Goal: Transaction & Acquisition: Book appointment/travel/reservation

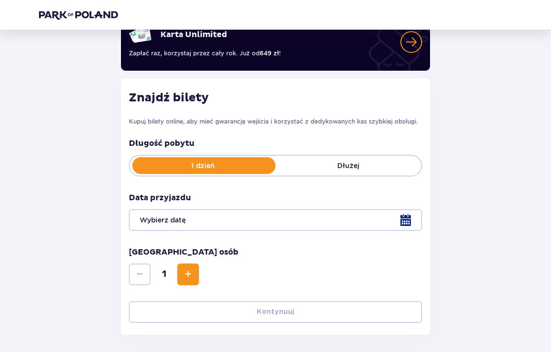
scroll to position [84, 0]
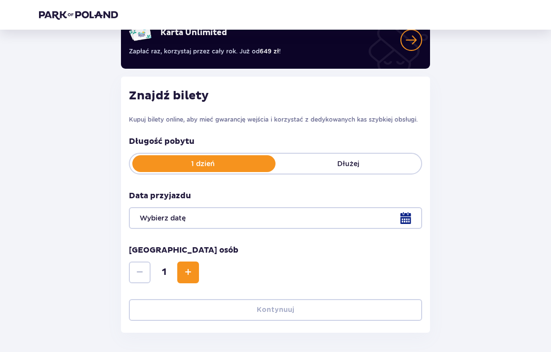
click at [264, 221] on div at bounding box center [275, 218] width 293 height 22
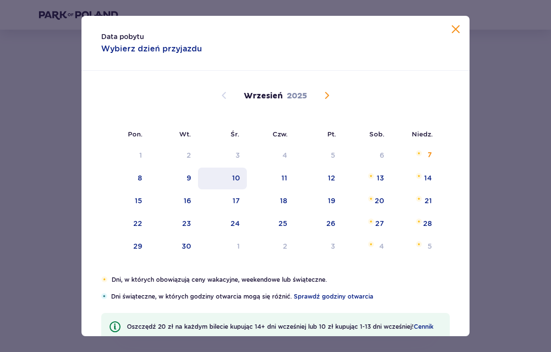
click at [228, 175] on div "10" at bounding box center [222, 178] width 49 height 22
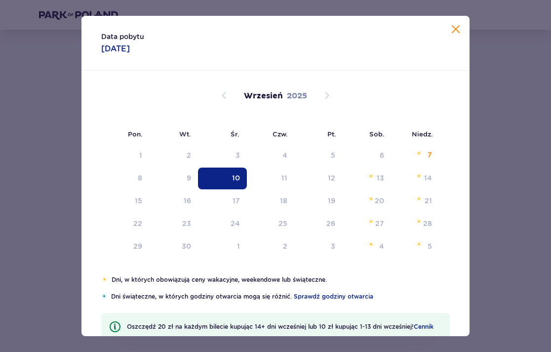
type input "[DATE]"
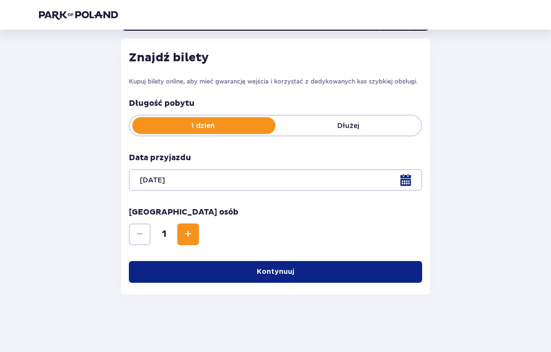
click at [494, 174] on div "Wróć Pomiń ten krok Bilety Karta Unlimited Zapłać raz, korzystaj przez cały rok…" at bounding box center [275, 107] width 489 height 373
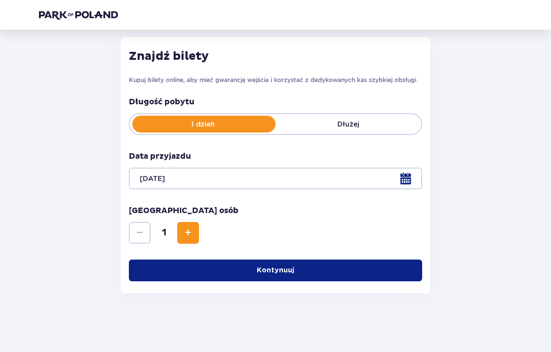
scroll to position [124, 0]
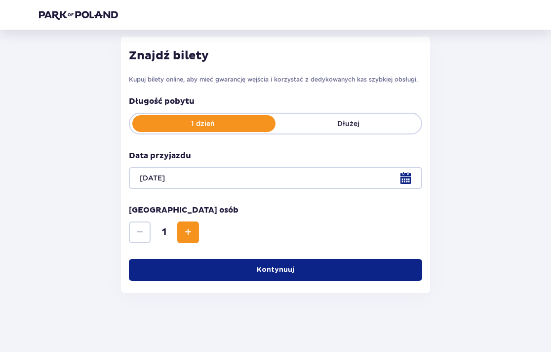
click at [195, 233] on button "Increase" at bounding box center [188, 232] width 22 height 22
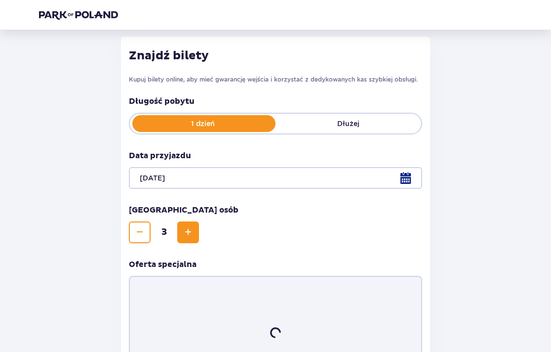
click at [195, 233] on button "Increase" at bounding box center [188, 232] width 22 height 22
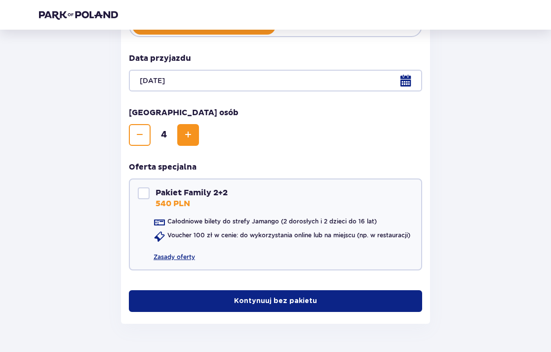
scroll to position [224, 0]
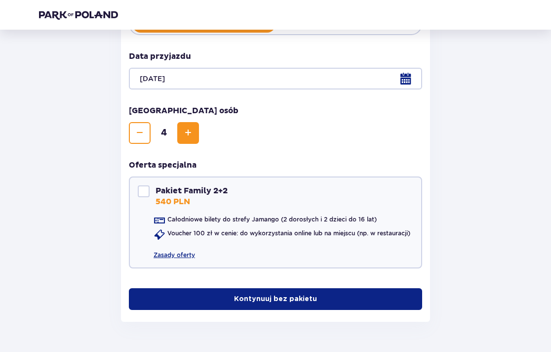
click at [235, 292] on button "Kontynuuj bez pakietu" at bounding box center [275, 299] width 293 height 22
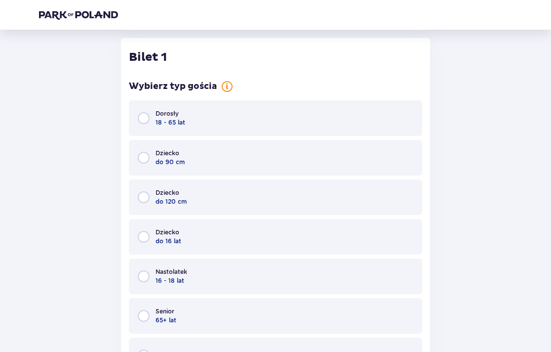
scroll to position [516, 0]
click at [147, 121] on input "radio" at bounding box center [144, 118] width 12 height 12
radio input "true"
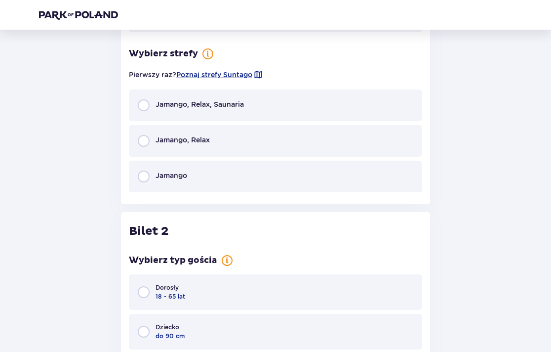
scroll to position [906, 0]
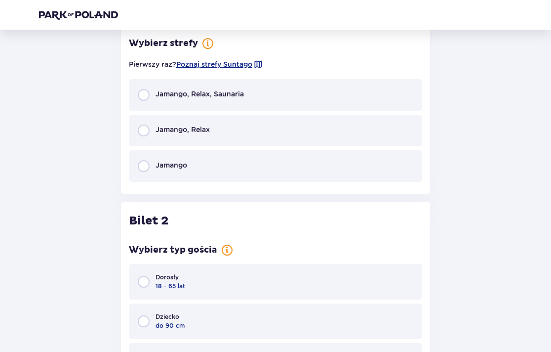
click at [206, 70] on div "Pierwszy raz? Poznaj strefy [GEOGRAPHIC_DATA]" at bounding box center [275, 64] width 293 height 18
click at [212, 69] on span "Poznaj strefy Suntago" at bounding box center [214, 64] width 76 height 10
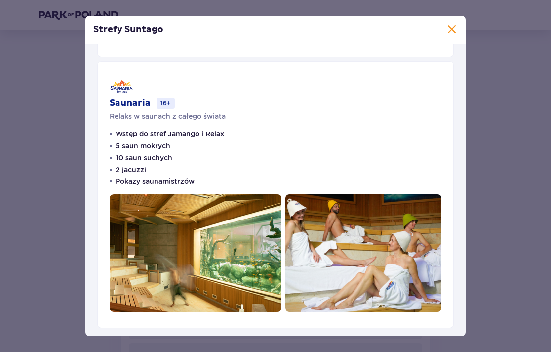
scroll to position [558, 0]
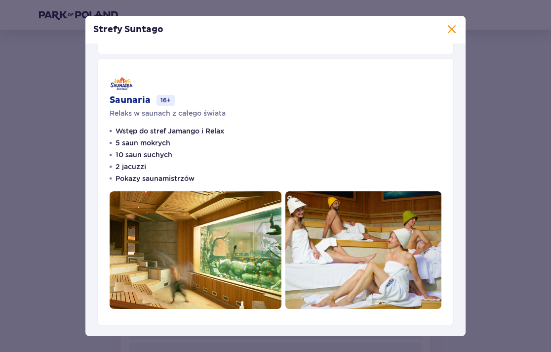
click at [452, 32] on span at bounding box center [452, 30] width 12 height 12
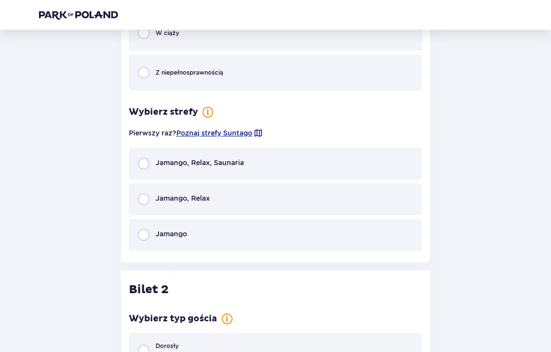
scroll to position [845, 0]
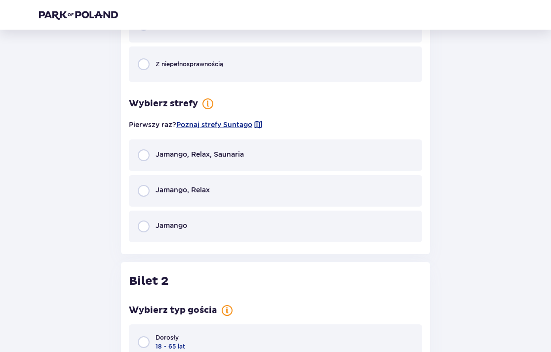
click at [213, 194] on div "Jamango, Relax" at bounding box center [275, 191] width 293 height 32
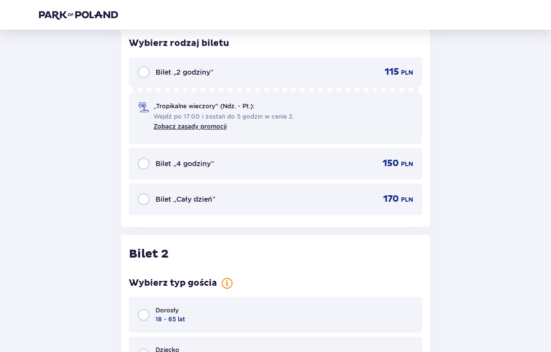
scroll to position [1029, 0]
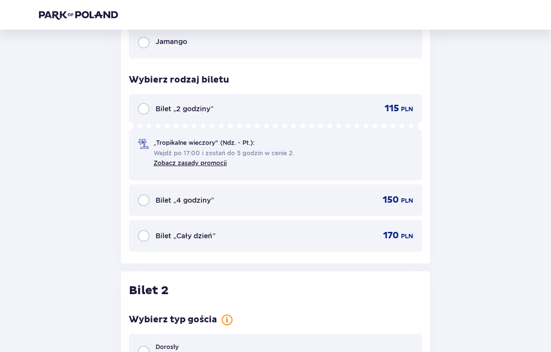
click at [165, 144] on p "„Tropikalne wieczory" (Ndz. - Pt.):" at bounding box center [204, 142] width 101 height 9
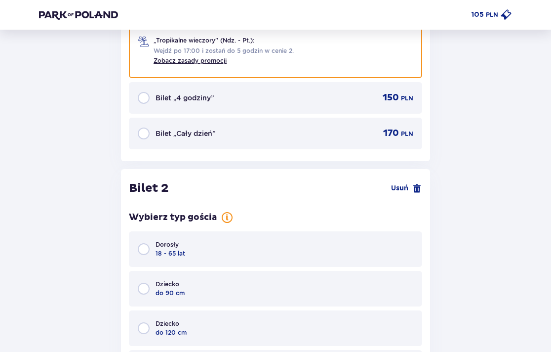
scroll to position [1137, 0]
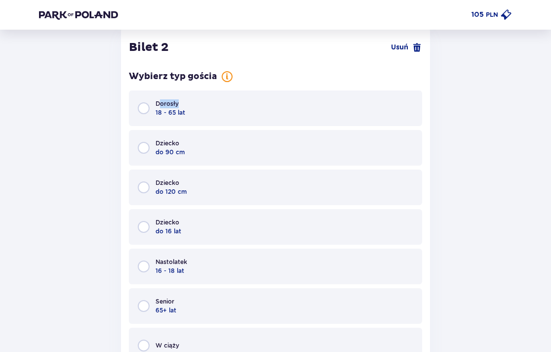
click at [159, 107] on p "Dorosły" at bounding box center [167, 103] width 23 height 9
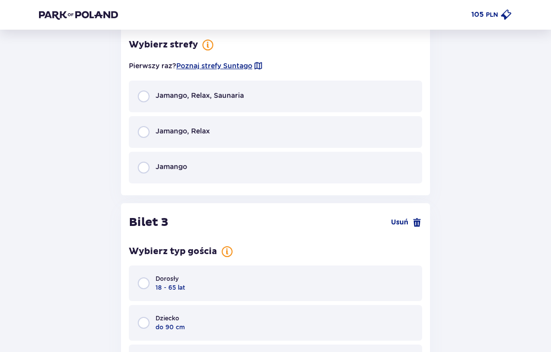
scroll to position [1652, 0]
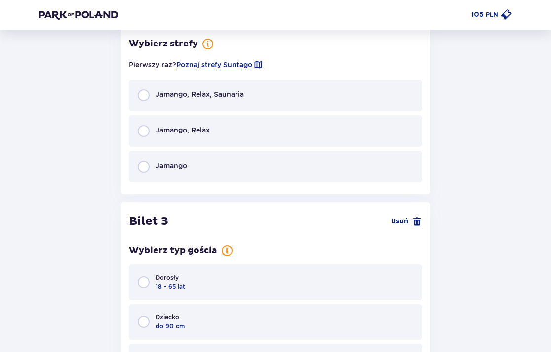
click at [161, 125] on p "Jamango, Relax" at bounding box center [183, 130] width 54 height 10
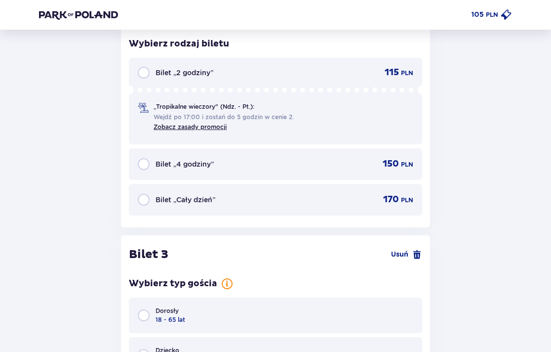
click at [151, 115] on div "„Tropikalne wieczory" (Ndz. - Pt.): Wejdź po 17:00 i zostań do 5 godzin w cenie…" at bounding box center [218, 116] width 160 height 29
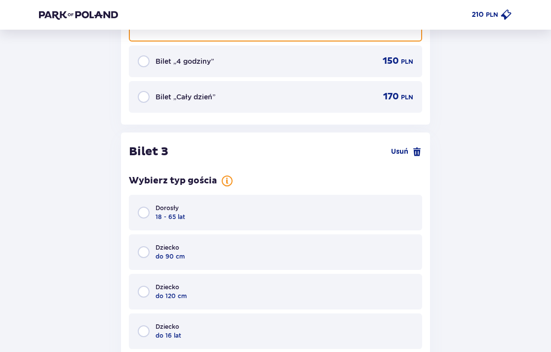
scroll to position [2009, 0]
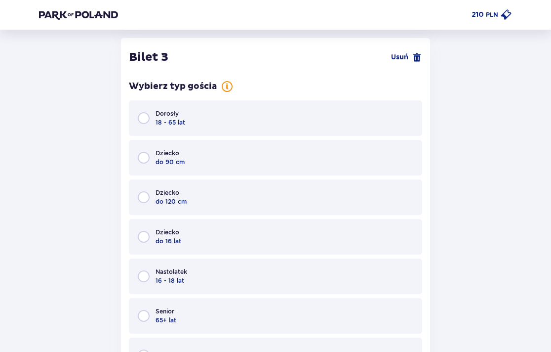
click at [151, 122] on div "Dorosły 18 - 65 lat" at bounding box center [275, 118] width 293 height 36
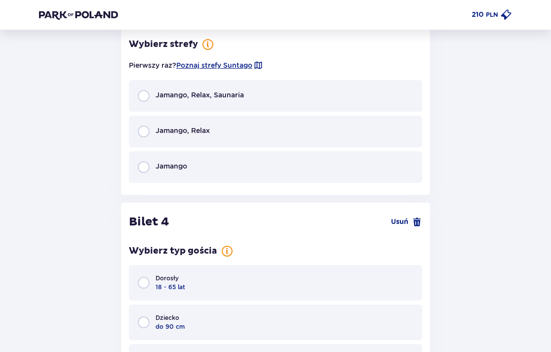
scroll to position [2399, 0]
click at [150, 131] on div "Jamango, Relax" at bounding box center [174, 131] width 72 height 12
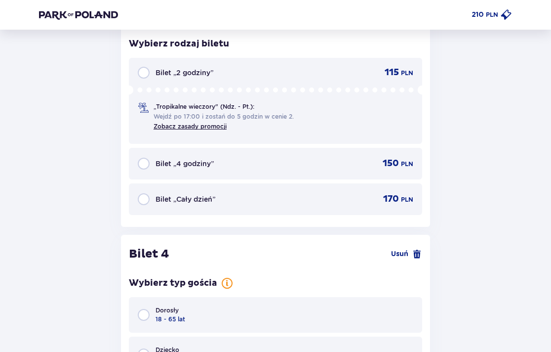
click at [158, 105] on p "„Tropikalne wieczory" (Ndz. - Pt.):" at bounding box center [204, 106] width 101 height 9
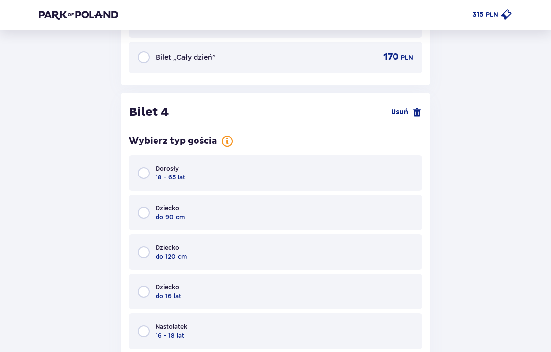
scroll to position [2757, 0]
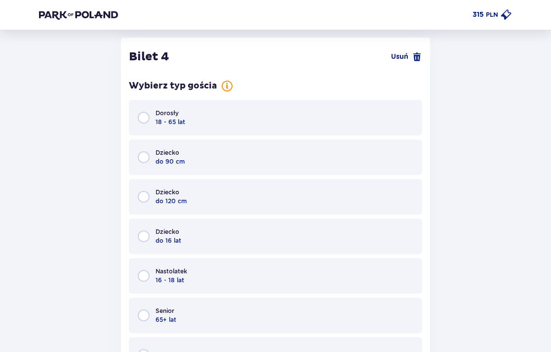
click at [154, 118] on div "Dorosły 18 - 65 lat" at bounding box center [275, 118] width 293 height 36
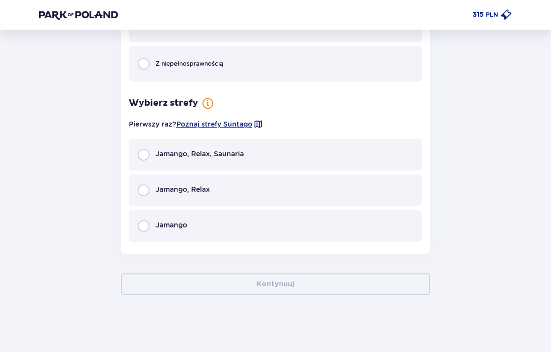
scroll to position [3089, 0]
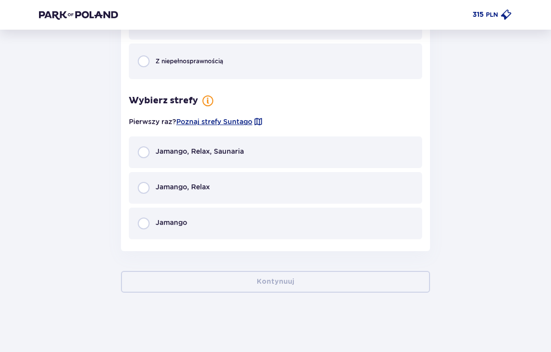
click at [140, 192] on input "radio" at bounding box center [144, 188] width 12 height 12
radio input "true"
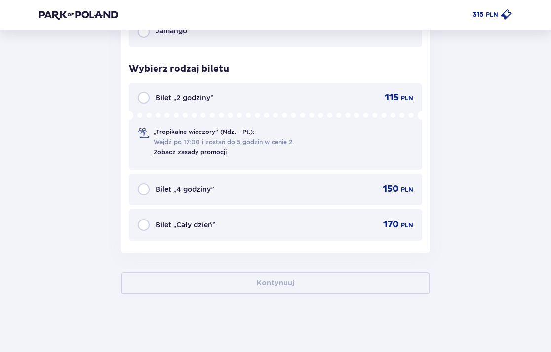
scroll to position [3282, 0]
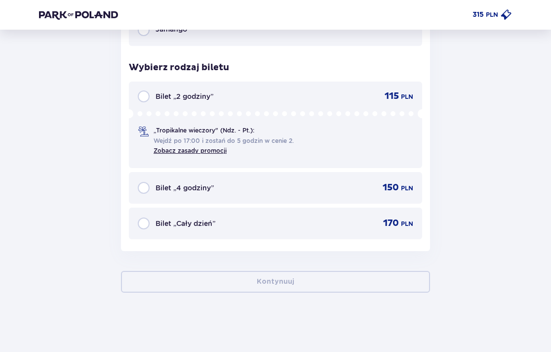
click at [188, 130] on p "„Tropikalne wieczory" (Ndz. - Pt.):" at bounding box center [204, 130] width 101 height 9
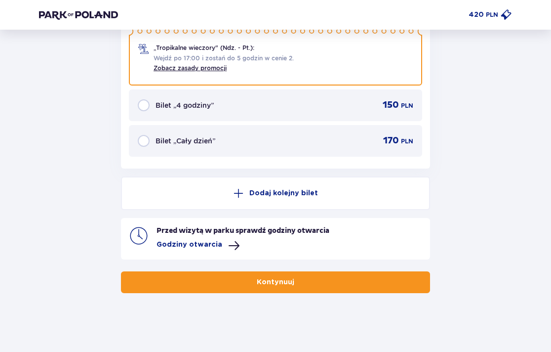
scroll to position [3365, 0]
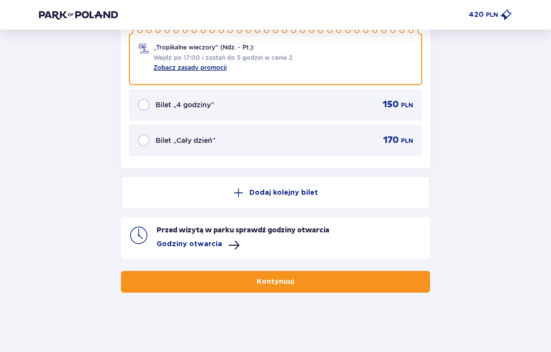
click at [182, 64] on link "Zobacz zasady promocji" at bounding box center [190, 67] width 73 height 7
click at [260, 274] on button "Kontynuuj" at bounding box center [275, 282] width 309 height 22
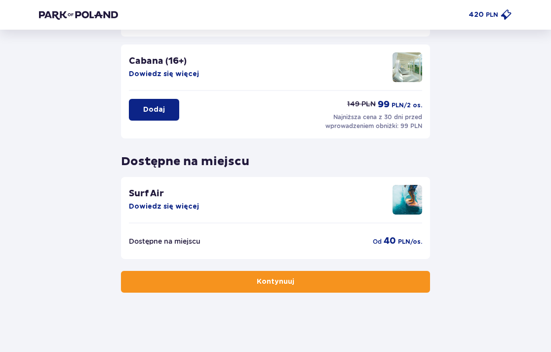
scroll to position [244, 0]
click at [273, 275] on button "Kontynuuj" at bounding box center [275, 282] width 309 height 22
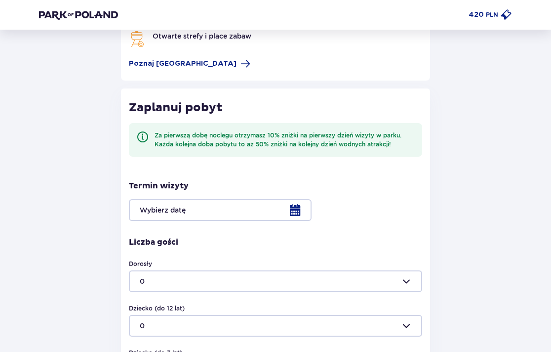
scroll to position [154, 0]
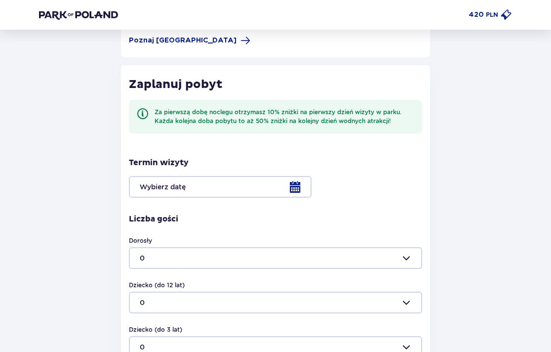
click at [280, 184] on div at bounding box center [275, 187] width 293 height 22
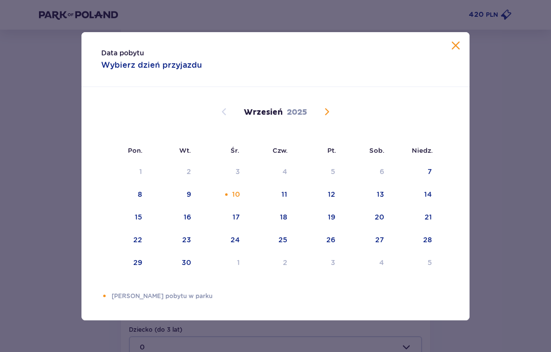
click at [457, 45] on span at bounding box center [456, 46] width 12 height 12
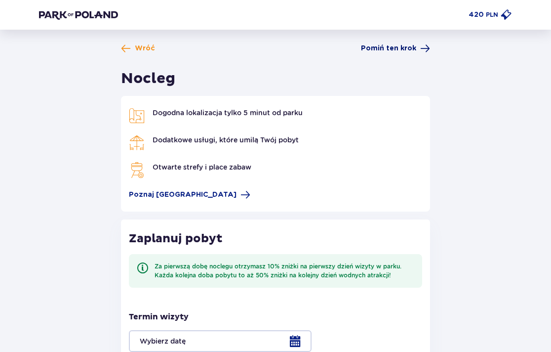
click at [399, 48] on span "Pomiń ten krok" at bounding box center [388, 48] width 55 height 10
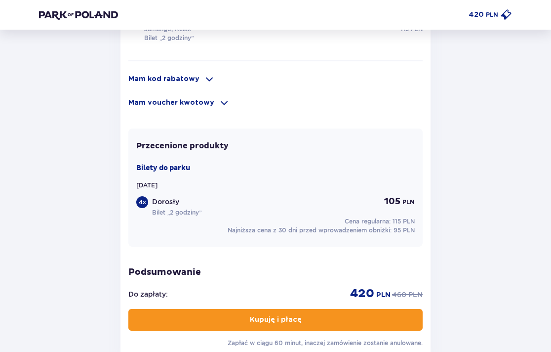
scroll to position [821, 0]
